Goal: Task Accomplishment & Management: Use online tool/utility

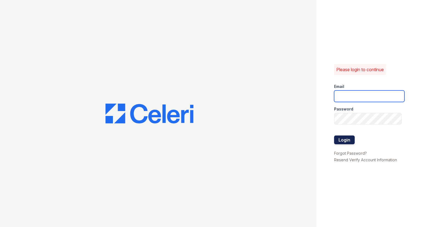
type input "[EMAIL_ADDRESS][DOMAIN_NAME]"
click at [348, 139] on button "Login" at bounding box center [344, 139] width 21 height 9
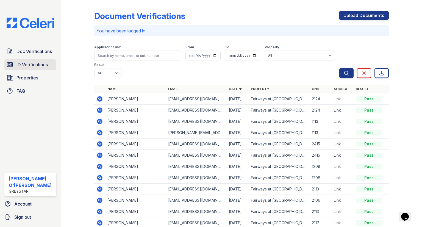
click at [19, 69] on link "ID Verifications" at bounding box center [30, 64] width 52 height 11
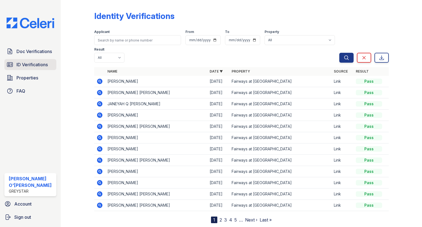
click at [39, 68] on span "ID Verifications" at bounding box center [31, 64] width 31 height 7
click at [24, 76] on span "Properties" at bounding box center [27, 77] width 22 height 7
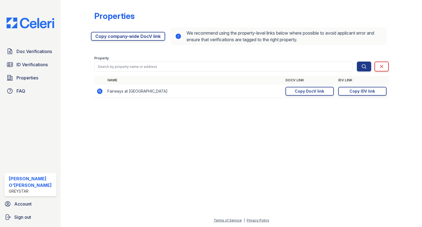
click at [99, 90] on icon at bounding box center [99, 90] width 1 height 1
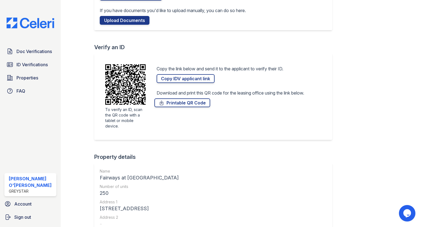
scroll to position [82, 0]
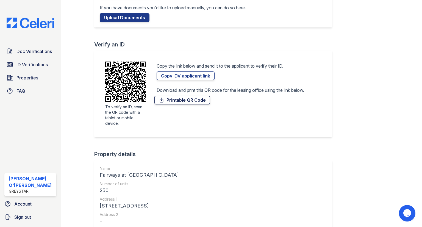
click at [180, 100] on link "Printable QR Code" at bounding box center [182, 100] width 56 height 9
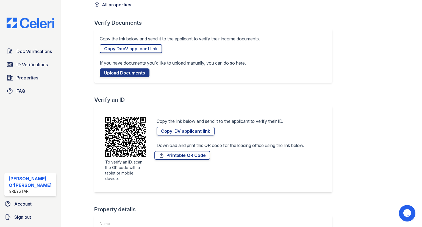
scroll to position [18, 0]
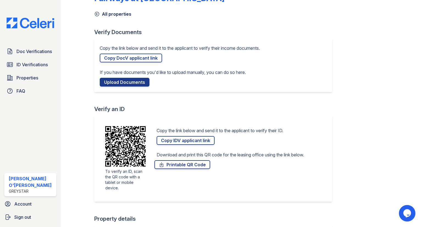
drag, startPoint x: 96, startPoint y: 110, endPoint x: 145, endPoint y: 110, distance: 48.9
click at [145, 110] on div "Verify an ID" at bounding box center [215, 109] width 242 height 8
click at [151, 109] on div "Verify an ID" at bounding box center [215, 109] width 242 height 8
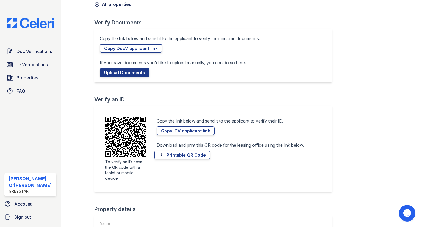
scroll to position [0, 0]
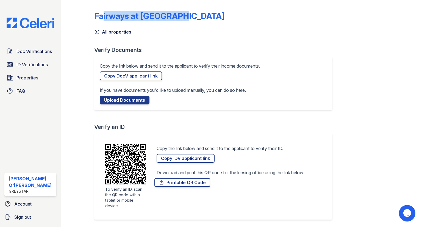
drag, startPoint x: 96, startPoint y: 18, endPoint x: 186, endPoint y: 18, distance: 90.1
click at [186, 18] on div "Fairways at [GEOGRAPHIC_DATA]" at bounding box center [241, 18] width 294 height 14
click at [198, 18] on div "Fairways at [GEOGRAPHIC_DATA]" at bounding box center [241, 18] width 294 height 14
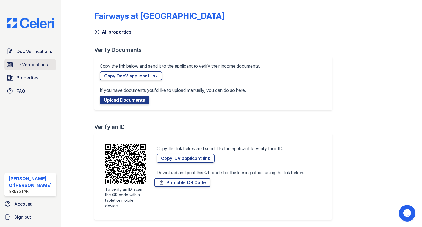
click at [30, 64] on span "ID Verifications" at bounding box center [31, 64] width 31 height 7
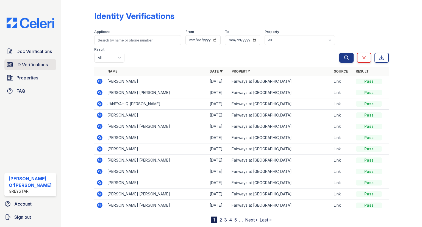
click at [29, 67] on span "ID Verifications" at bounding box center [31, 64] width 31 height 7
click at [34, 77] on span "Properties" at bounding box center [27, 77] width 22 height 7
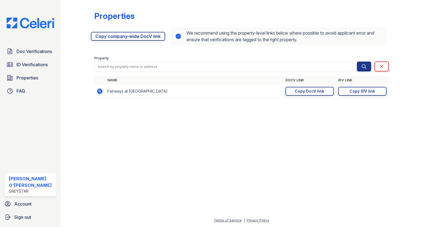
click at [99, 92] on icon at bounding box center [99, 90] width 5 height 5
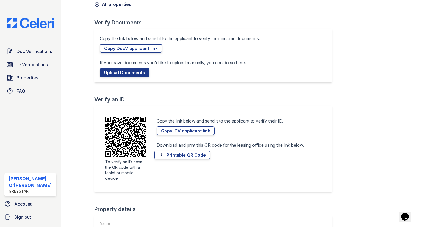
scroll to position [55, 0]
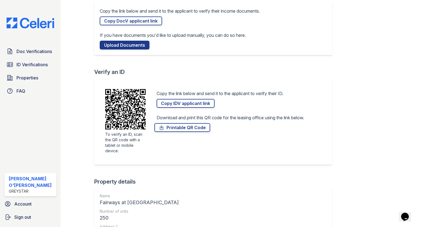
drag, startPoint x: 97, startPoint y: 70, endPoint x: 129, endPoint y: 71, distance: 32.2
click at [129, 71] on div "Verify an ID" at bounding box center [215, 72] width 242 height 8
click at [163, 75] on div "Verify an ID" at bounding box center [215, 72] width 242 height 8
click at [185, 129] on link "Printable QR Code" at bounding box center [182, 127] width 56 height 9
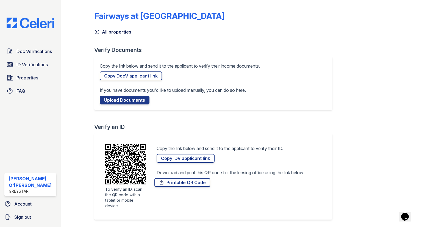
click at [97, 32] on icon at bounding box center [96, 31] width 5 height 5
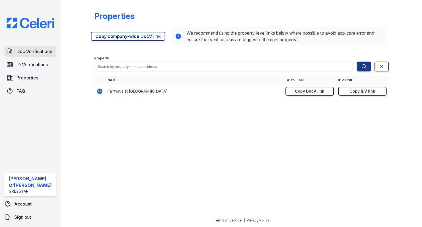
click at [21, 50] on span "Doc Verifications" at bounding box center [33, 51] width 35 height 7
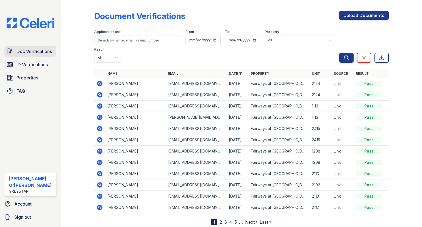
click at [28, 51] on span "Doc Verifications" at bounding box center [33, 51] width 35 height 7
